Goal: Task Accomplishment & Management: Manage account settings

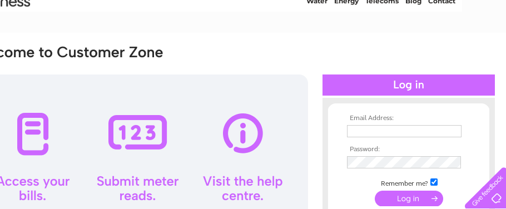
scroll to position [78, 44]
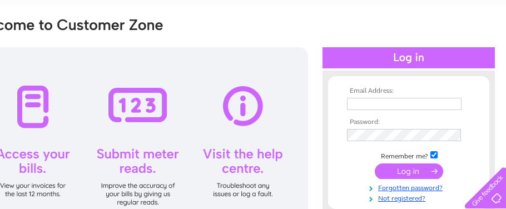
type input "[EMAIL_ADDRESS][DOMAIN_NAME]"
click at [424, 171] on input "submit" at bounding box center [409, 172] width 68 height 16
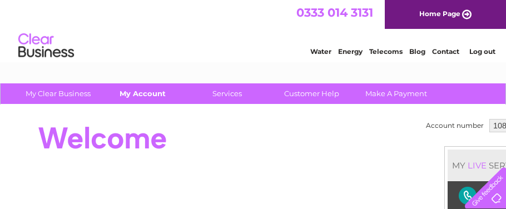
click at [142, 99] on link "My Account" at bounding box center [143, 93] width 92 height 21
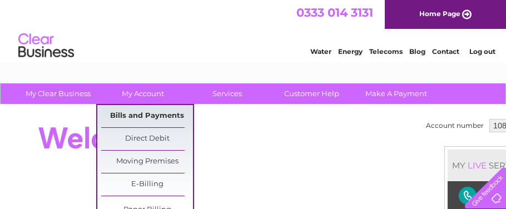
click at [165, 114] on link "Bills and Payments" at bounding box center [147, 116] width 92 height 22
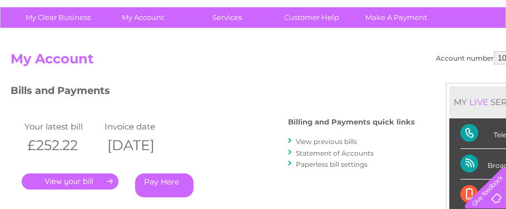
click at [87, 184] on link "." at bounding box center [70, 182] width 97 height 16
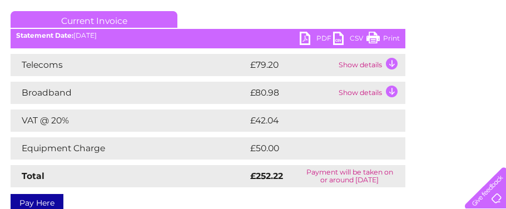
scroll to position [149, 0]
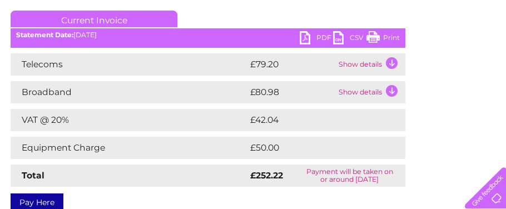
click at [388, 63] on td "Show details" at bounding box center [371, 64] width 70 height 22
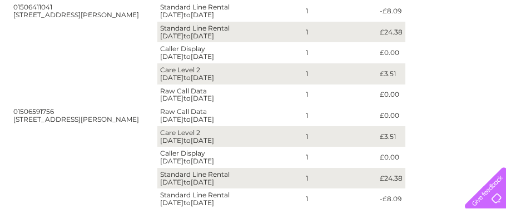
scroll to position [467, 0]
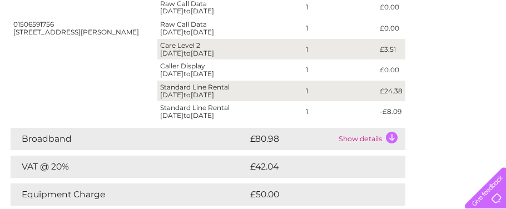
scroll to position [535, 0]
click at [385, 141] on td "Show details" at bounding box center [371, 138] width 70 height 22
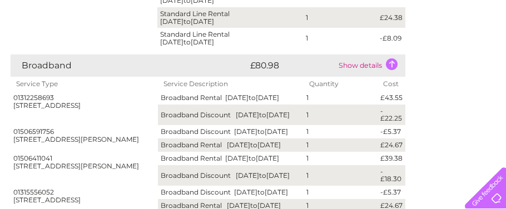
scroll to position [612, 0]
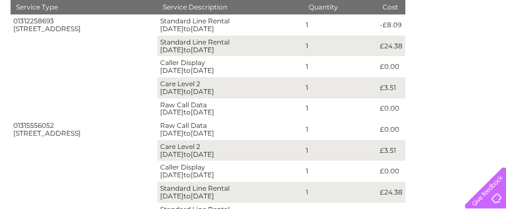
scroll to position [223, 0]
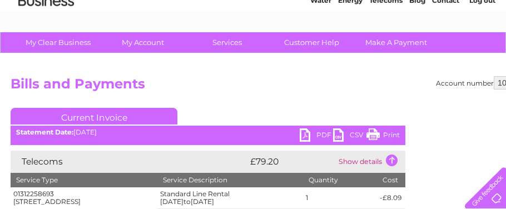
scroll to position [0, 0]
